Goal: Information Seeking & Learning: Learn about a topic

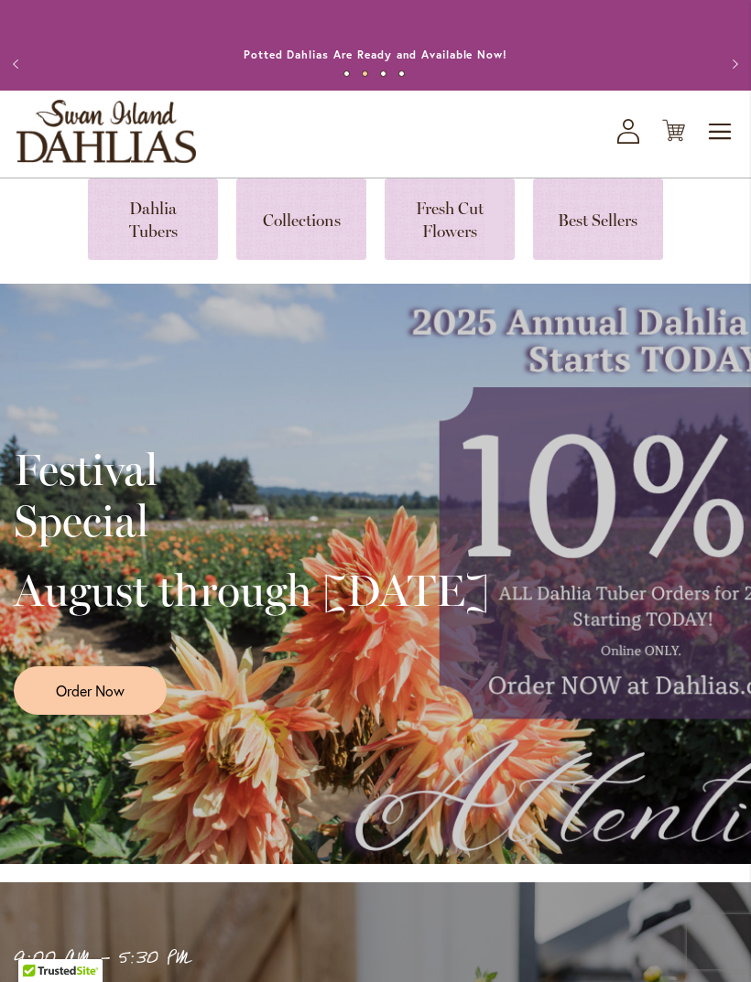
click at [612, 243] on link at bounding box center [598, 219] width 130 height 81
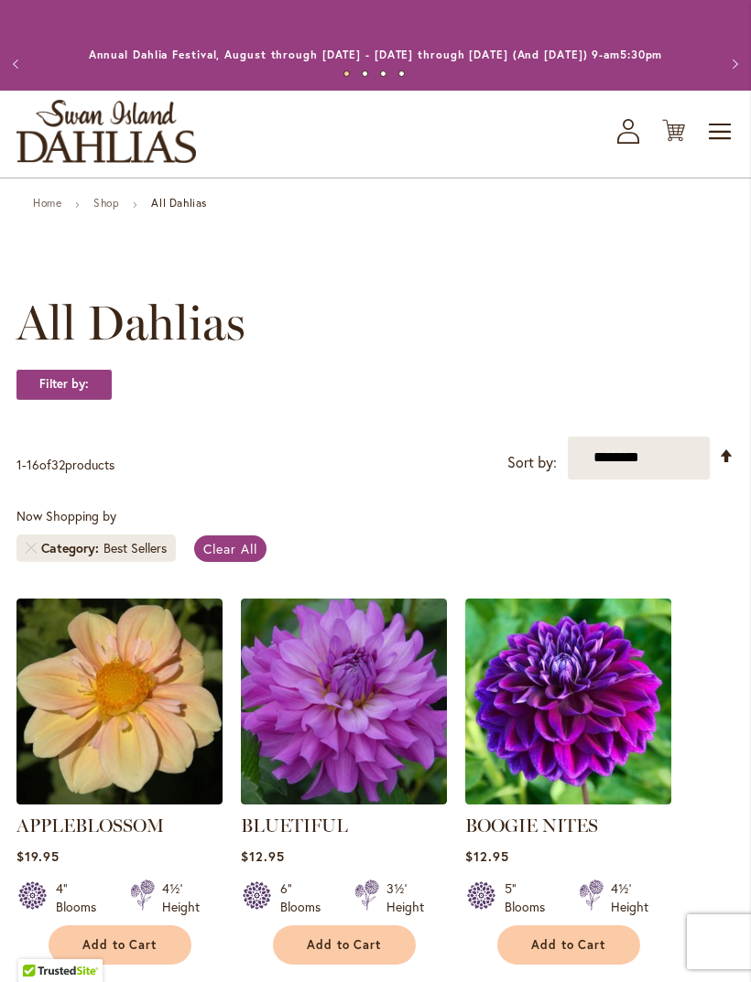
click at [111, 558] on div "Best Sellers" at bounding box center [134, 548] width 63 height 18
click at [655, 480] on select "**********" at bounding box center [639, 458] width 142 height 43
select select "**********"
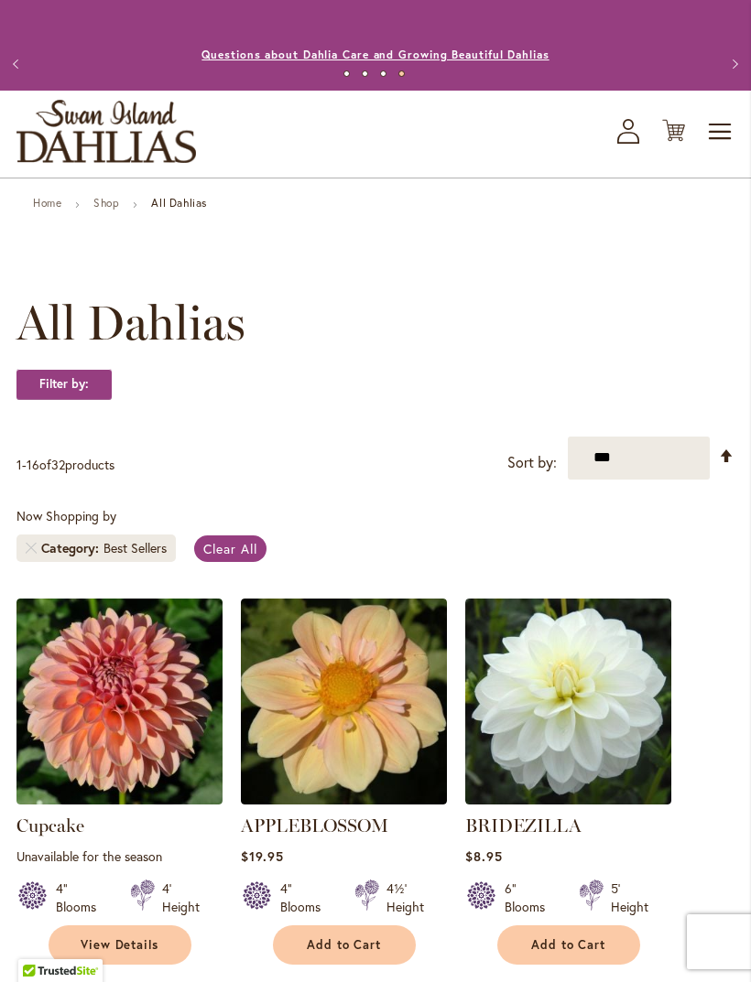
click at [260, 61] on link "Questions about Dahlia Care and Growing Beautiful Dahlias" at bounding box center [374, 55] width 347 height 14
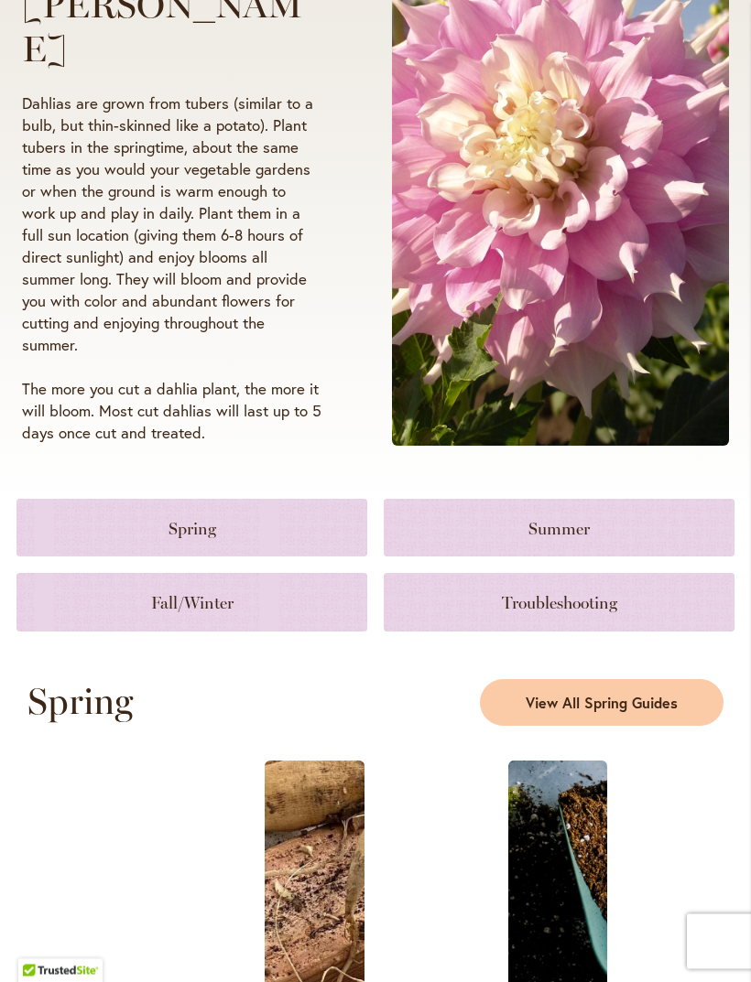
scroll to position [336, 0]
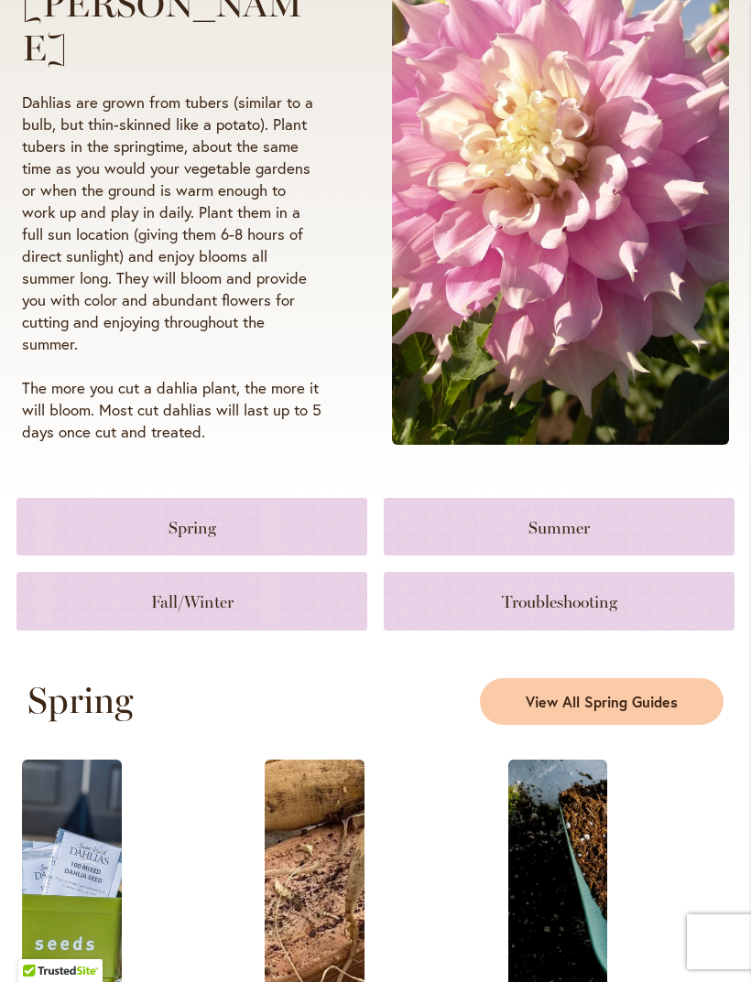
click at [487, 547] on link at bounding box center [559, 527] width 351 height 58
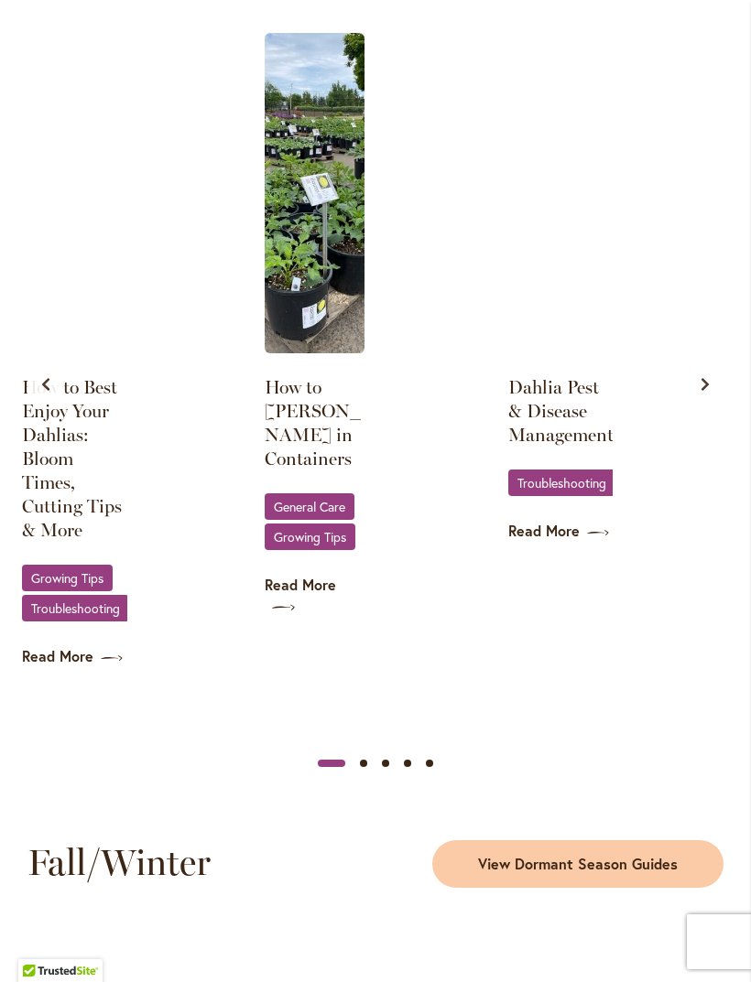
scroll to position [1953, 0]
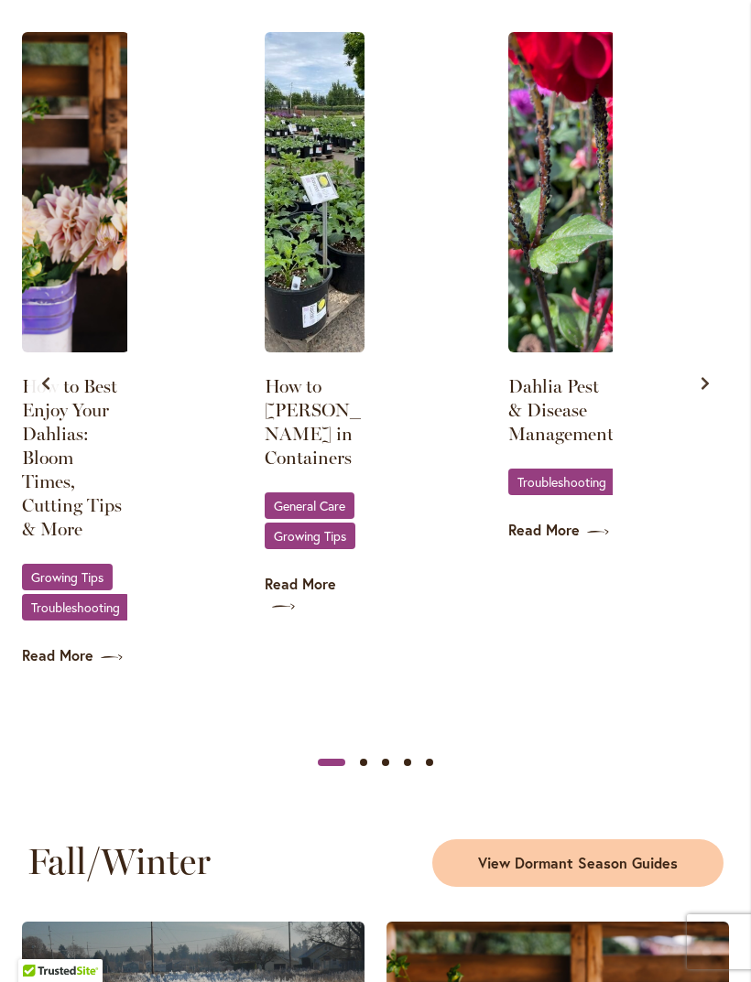
click at [74, 583] on span "Growing Tips" at bounding box center [67, 577] width 72 height 12
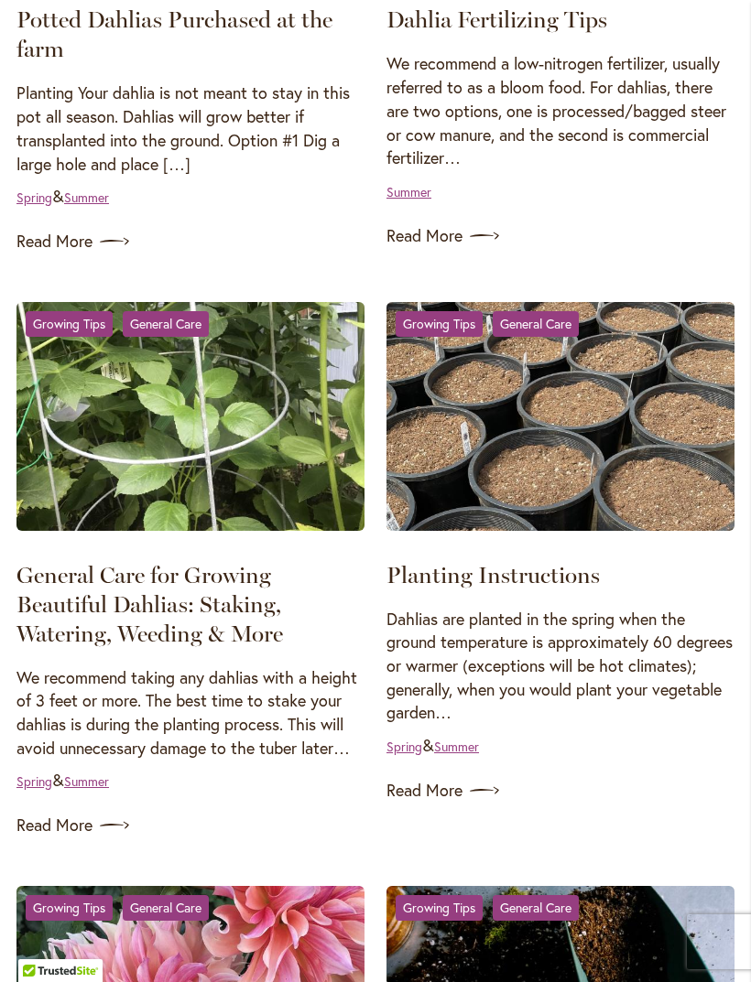
scroll to position [615, 0]
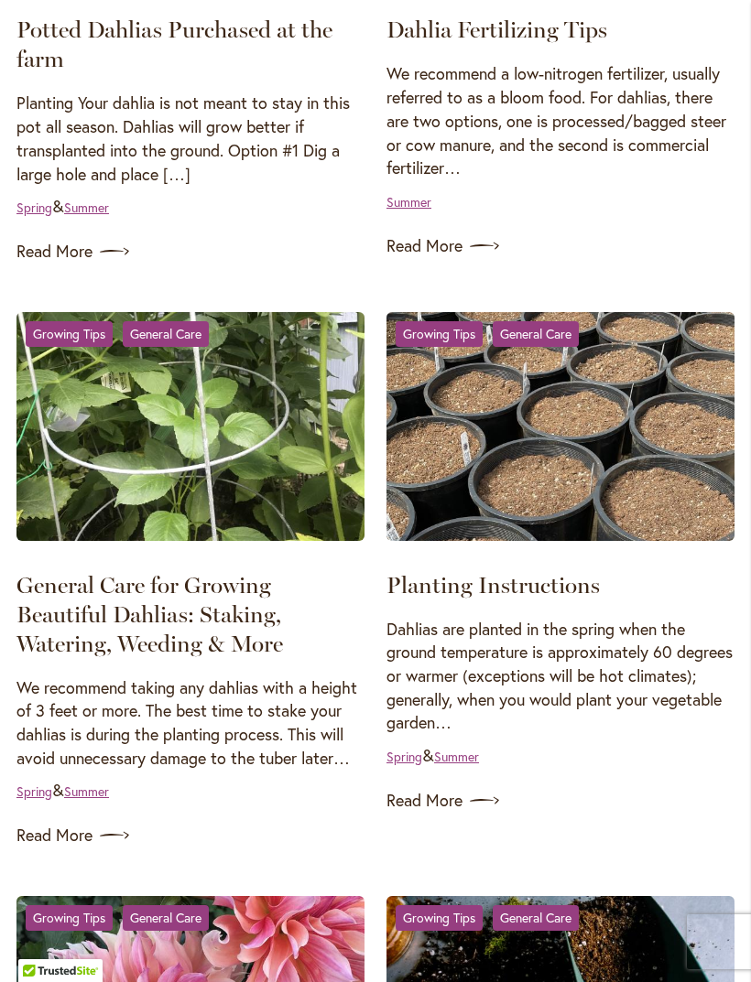
click at [445, 261] on link "Read More" at bounding box center [560, 246] width 348 height 29
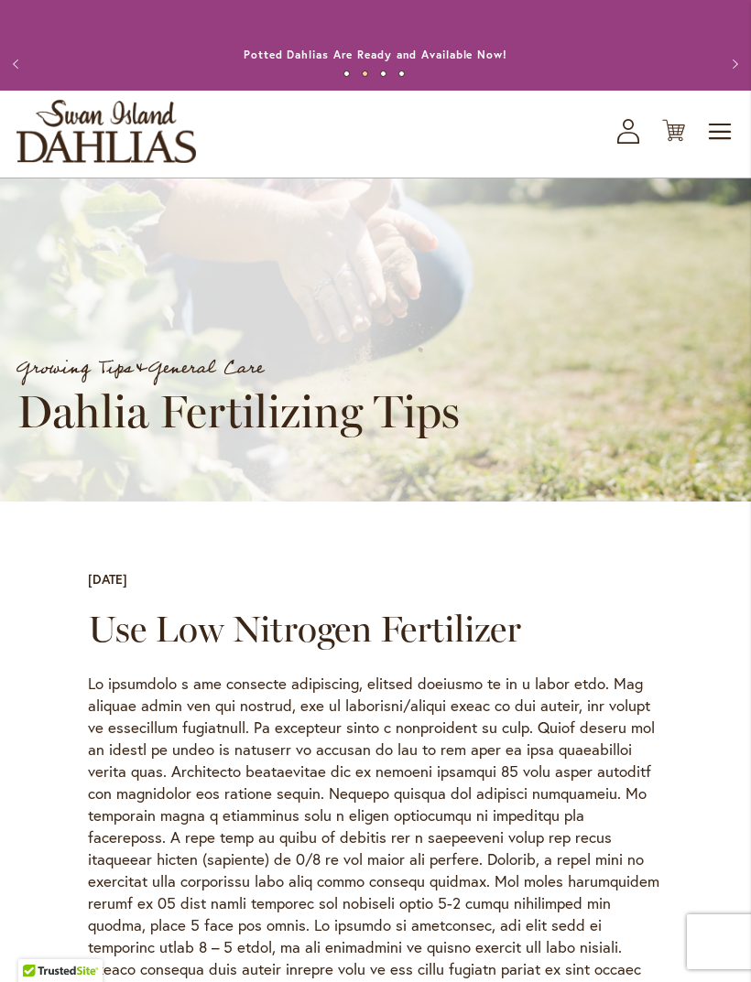
click at [10, 81] on button "Previous" at bounding box center [18, 64] width 37 height 37
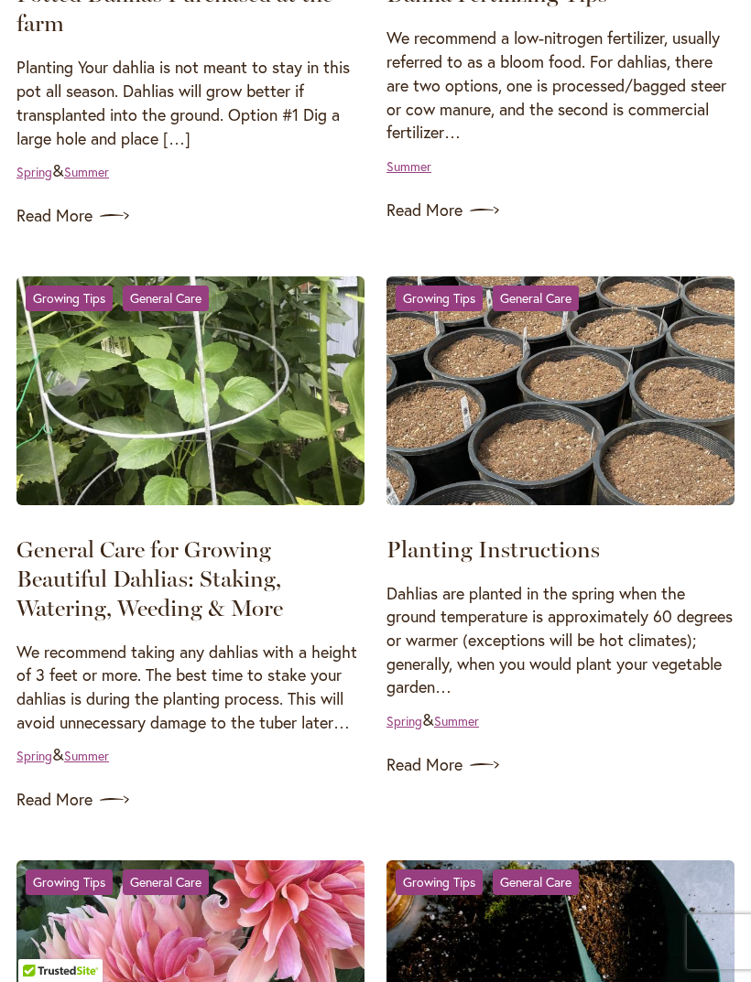
scroll to position [615, 0]
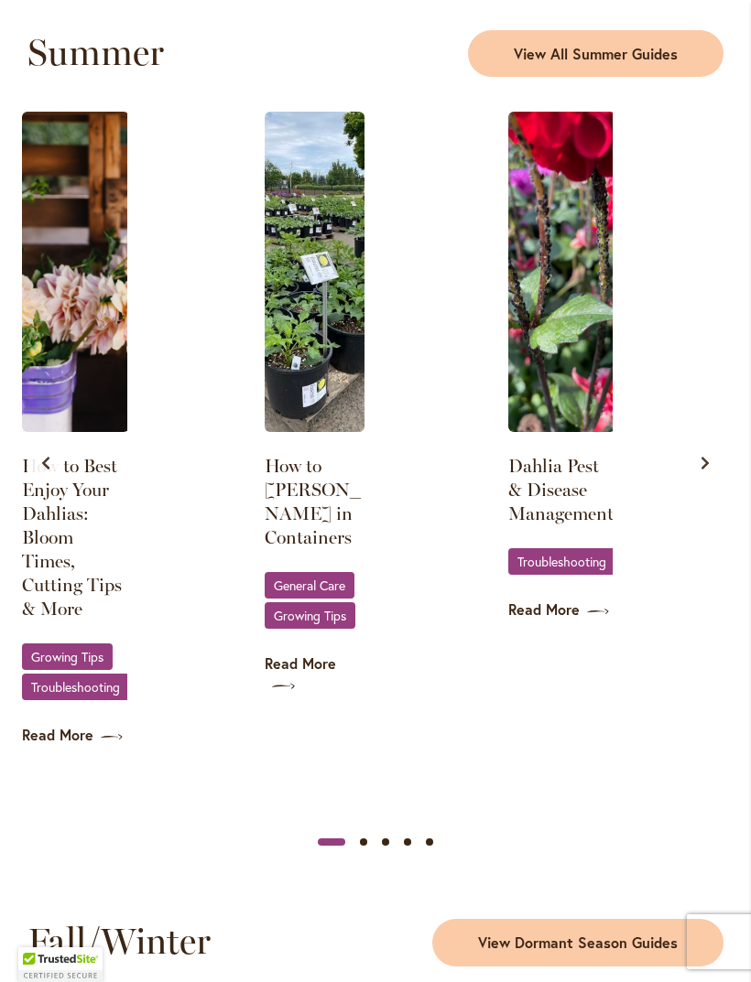
scroll to position [1909, 0]
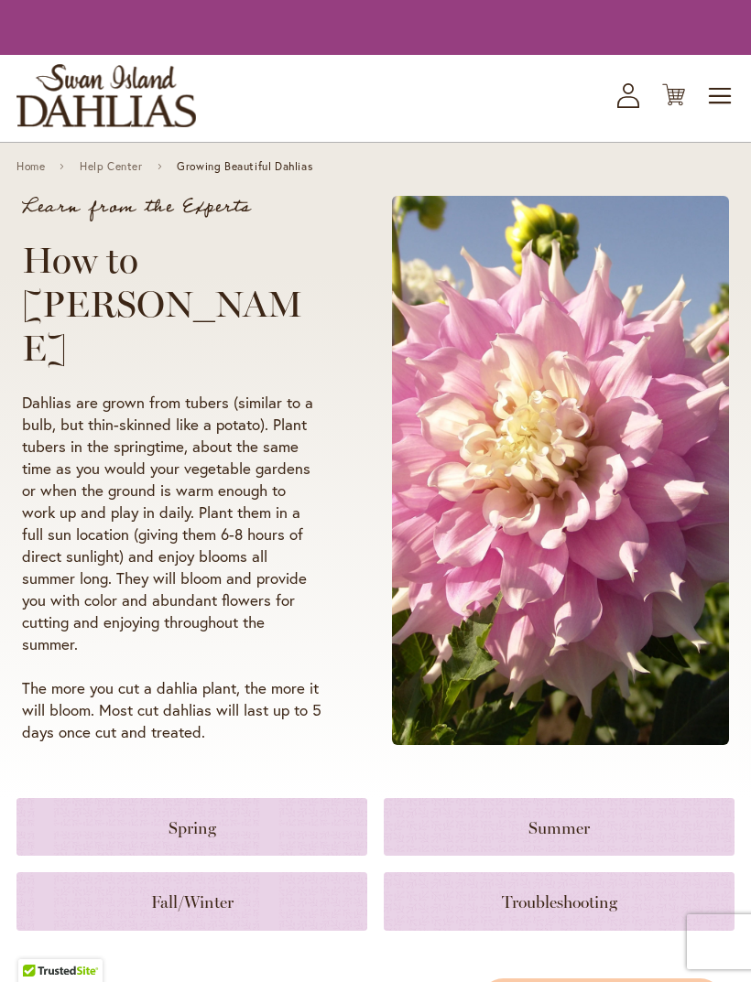
scroll to position [1873, 0]
